Goal: Check status: Check status

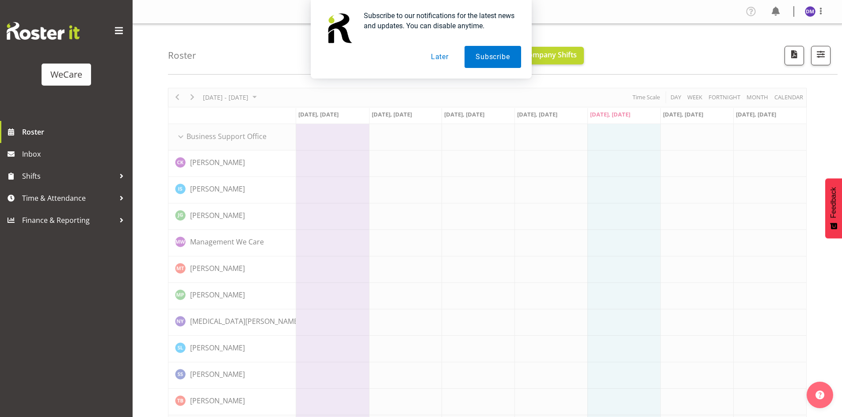
drag, startPoint x: 434, startPoint y: 59, endPoint x: 432, endPoint y: 74, distance: 15.1
click at [436, 61] on button "Later" at bounding box center [440, 57] width 40 height 22
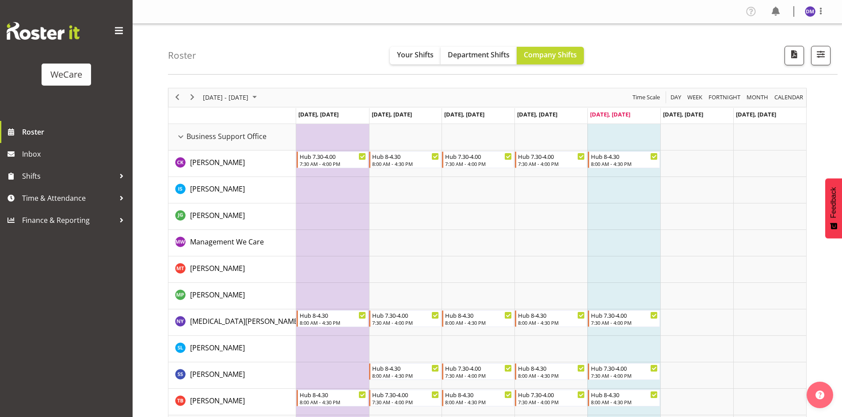
click at [621, 224] on td "Timeline Week of September 26, 2025" at bounding box center [623, 217] width 73 height 27
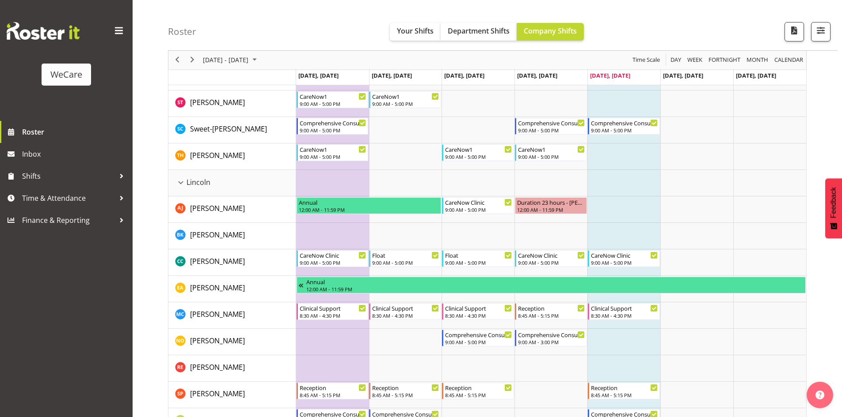
scroll to position [1458, 0]
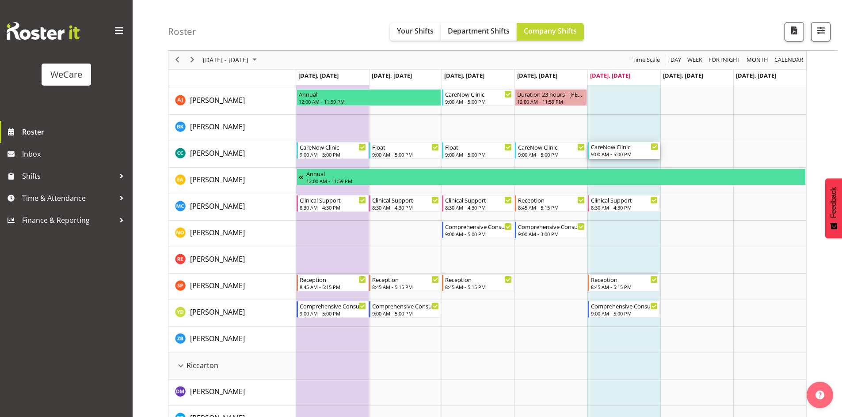
click at [627, 149] on div "CareNow Clinic" at bounding box center [624, 146] width 67 height 9
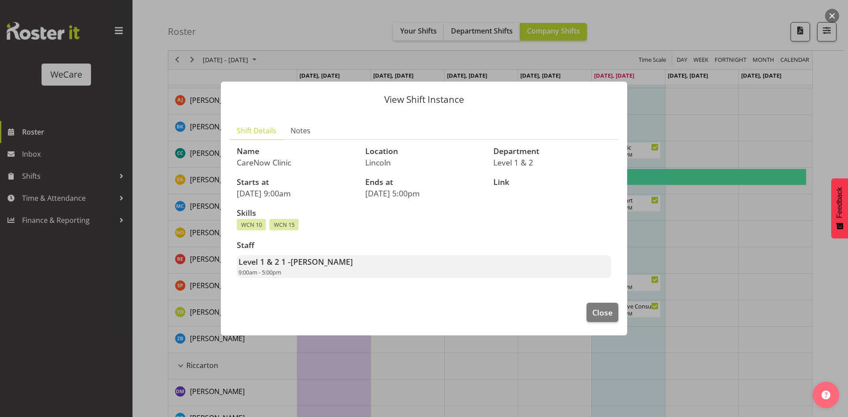
drag, startPoint x: 471, startPoint y: 376, endPoint x: 479, endPoint y: 362, distance: 15.6
click at [473, 374] on div at bounding box center [424, 208] width 848 height 417
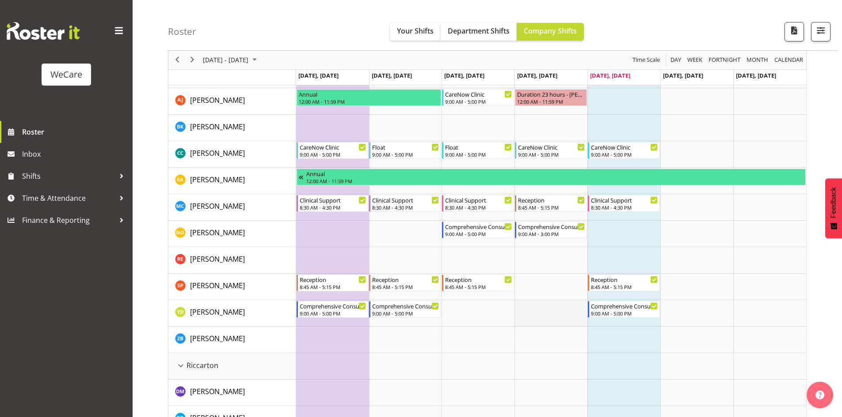
click at [535, 312] on td "Timeline Week of September 26, 2025" at bounding box center [550, 313] width 73 height 27
click at [512, 387] on td "Timeline Week of September 26, 2025" at bounding box center [477, 393] width 73 height 27
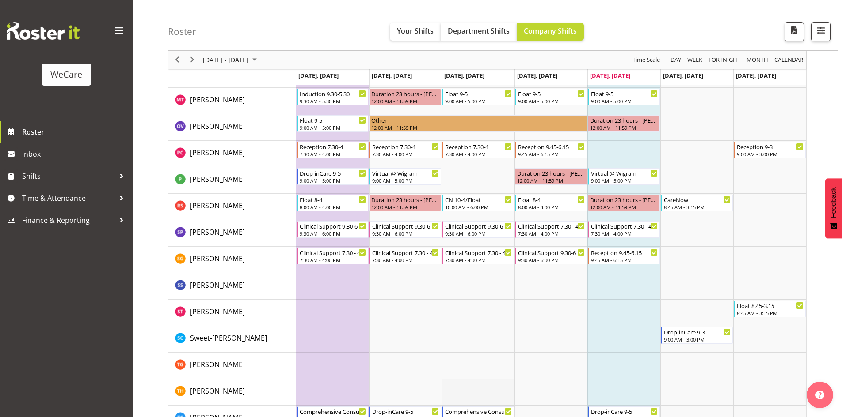
scroll to position [2611, 0]
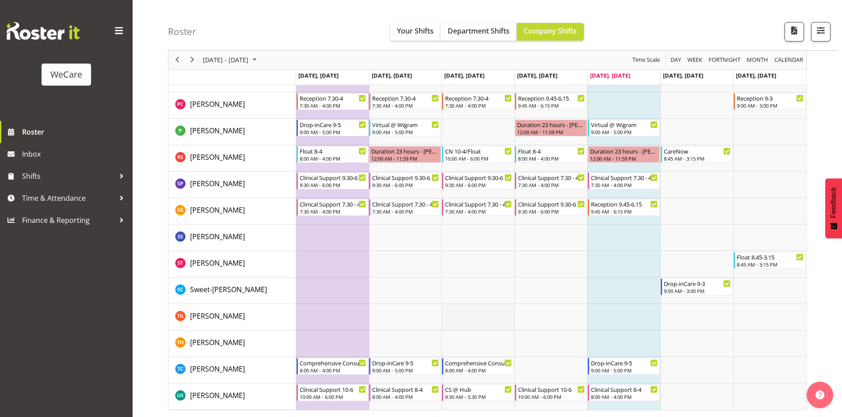
click at [488, 313] on td "Timeline Week of September 26, 2025" at bounding box center [477, 317] width 73 height 27
click at [565, 275] on td "Timeline Week of September 26, 2025" at bounding box center [550, 264] width 73 height 27
click at [510, 300] on td "Timeline Week of September 26, 2025" at bounding box center [477, 291] width 73 height 27
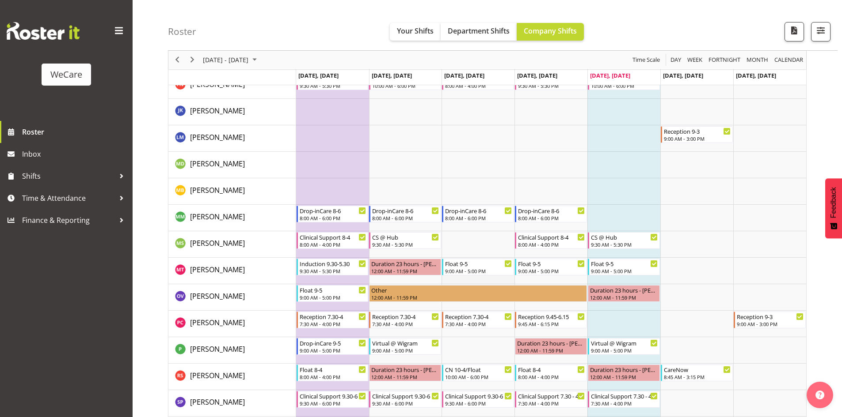
scroll to position [2390, 0]
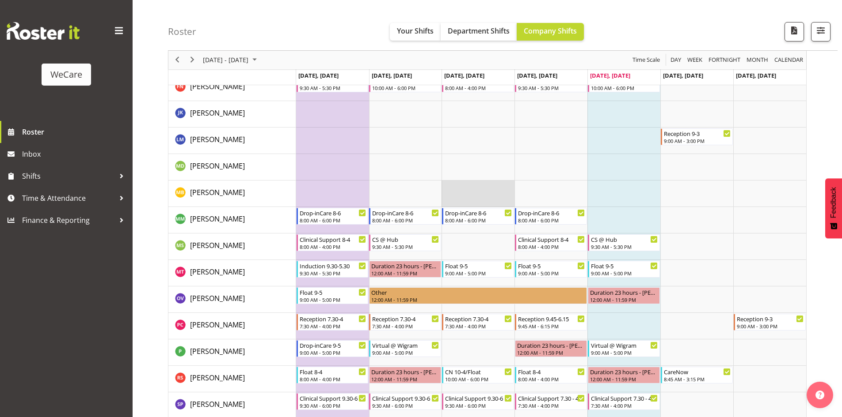
click at [501, 186] on td "Timeline Week of September 26, 2025" at bounding box center [477, 194] width 73 height 27
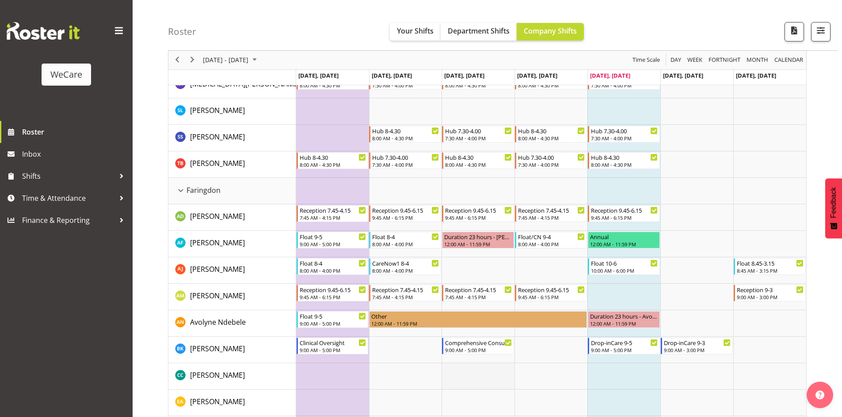
scroll to position [225, 0]
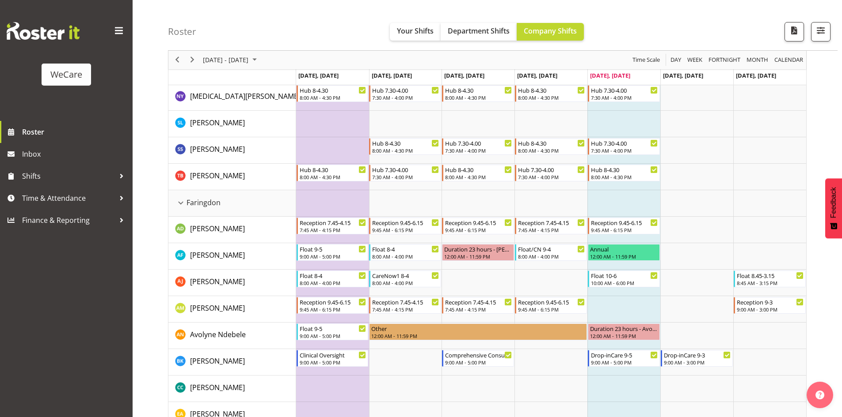
click at [602, 298] on td "Timeline Week of September 26, 2025" at bounding box center [623, 309] width 73 height 27
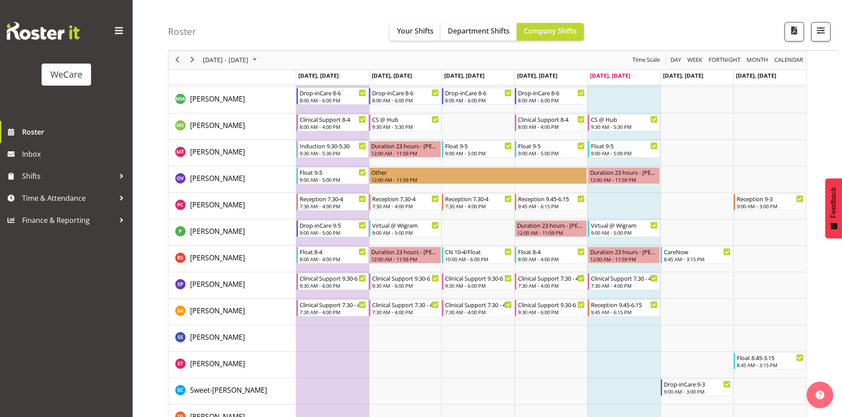
scroll to position [2518, 0]
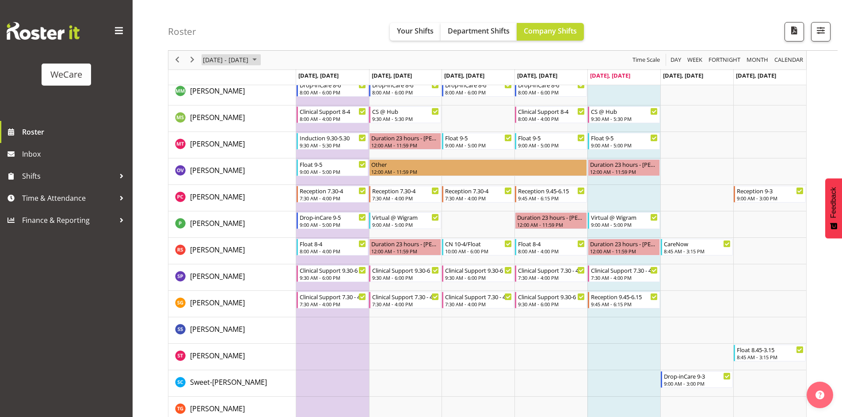
drag, startPoint x: 280, startPoint y: 63, endPoint x: 273, endPoint y: 68, distance: 8.2
click at [260, 63] on span "September 2025" at bounding box center [254, 60] width 11 height 11
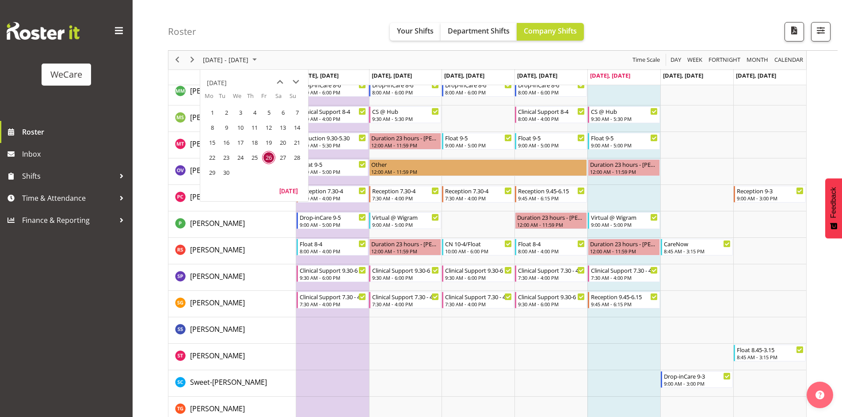
drag, startPoint x: 208, startPoint y: 171, endPoint x: 254, endPoint y: 220, distance: 67.5
click at [208, 171] on span "29" at bounding box center [211, 172] width 13 height 13
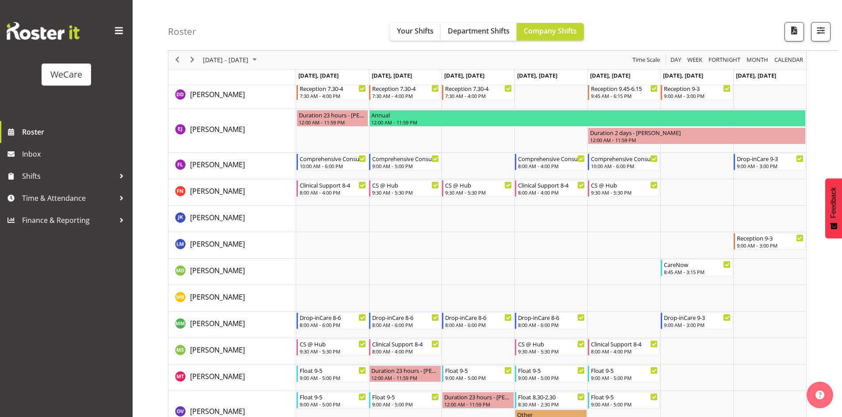
scroll to position [2341, 0]
